Goal: Navigation & Orientation: Go to known website

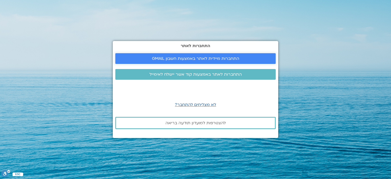
click at [188, 57] on span "התחברות מיידית לאתר באמצעות חשבון GMAIL" at bounding box center [195, 58] width 87 height 5
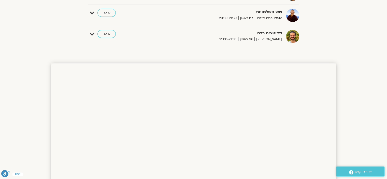
scroll to position [431, 0]
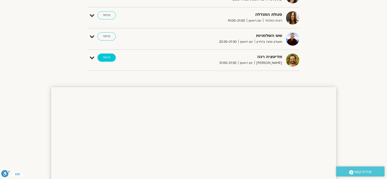
click at [111, 55] on link "כניסה" at bounding box center [107, 57] width 18 height 8
